Goal: Task Accomplishment & Management: Complete application form

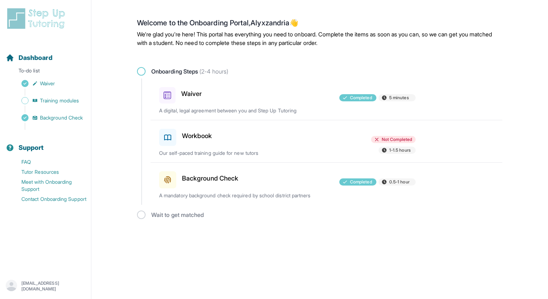
click at [197, 136] on h3 "Workbook" at bounding box center [197, 136] width 30 height 10
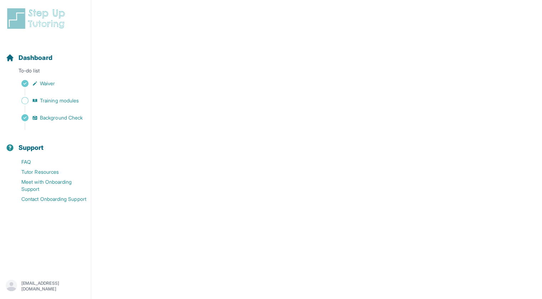
scroll to position [282, 0]
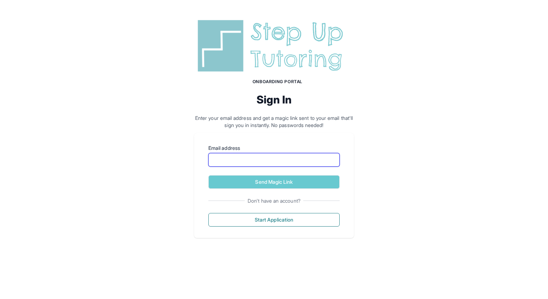
click at [311, 166] on input "Email address" at bounding box center [273, 160] width 131 height 14
type input "**********"
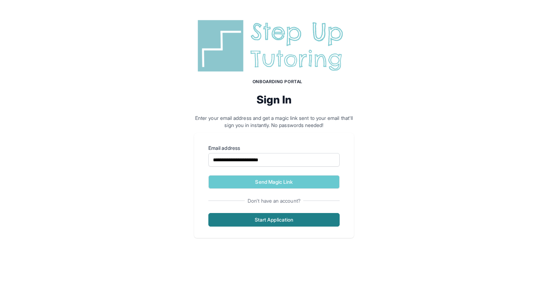
click at [324, 215] on button "Start Application" at bounding box center [273, 220] width 131 height 14
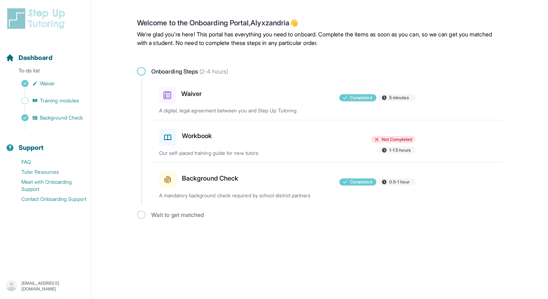
click at [302, 147] on div "Workbook Not Completed 1-1.5 hours Our self-paced training guide for new tutors" at bounding box center [330, 141] width 343 height 42
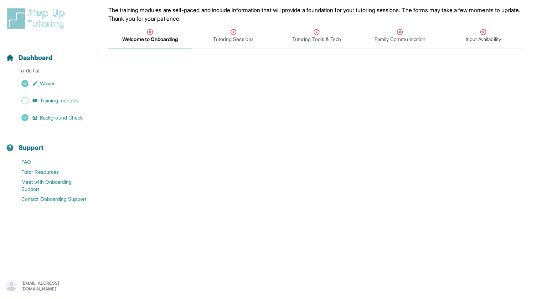
scroll to position [69, 0]
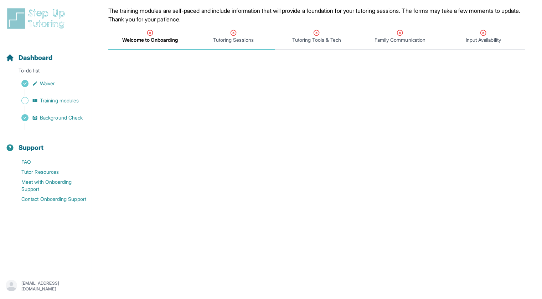
click at [227, 36] on div "Tutoring Sessions" at bounding box center [233, 36] width 81 height 14
click at [158, 37] on span "Welcome to Onboarding" at bounding box center [150, 39] width 55 height 7
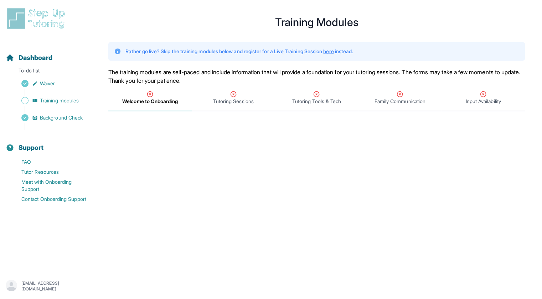
scroll to position [0, 0]
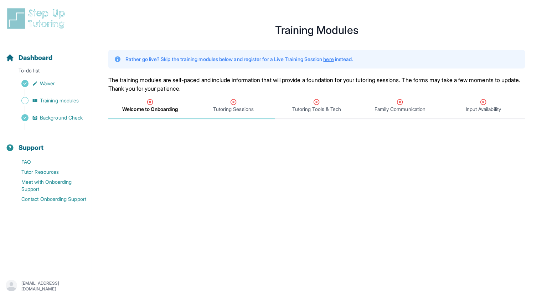
click at [236, 106] on span "Tutoring Sessions" at bounding box center [233, 109] width 41 height 7
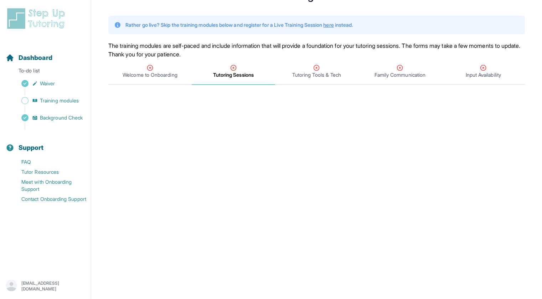
scroll to position [34, 0]
click at [333, 64] on span "Tutoring Tools & Tech" at bounding box center [316, 72] width 83 height 26
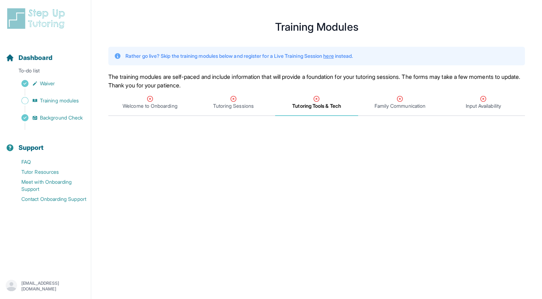
scroll to position [0, 0]
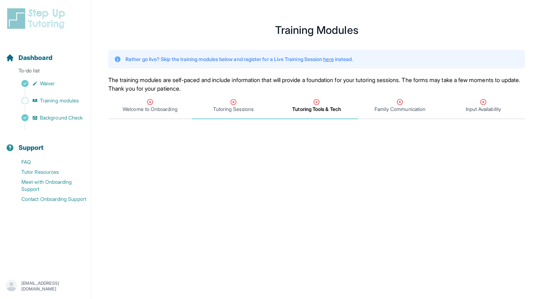
click at [223, 109] on span "Tutoring Sessions" at bounding box center [233, 109] width 41 height 7
click at [313, 107] on span "Tutoring Tools & Tech" at bounding box center [316, 109] width 49 height 7
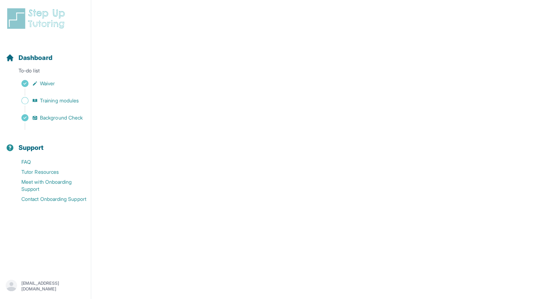
scroll to position [213, 0]
